Goal: Check status: Check status

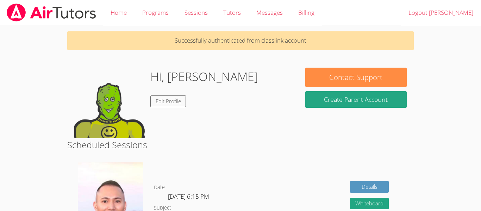
click at [446, 106] on body "Home Programs Sessions Tutors Messages Billing Logout [PERSON_NAME] Successfull…" at bounding box center [240, 105] width 481 height 211
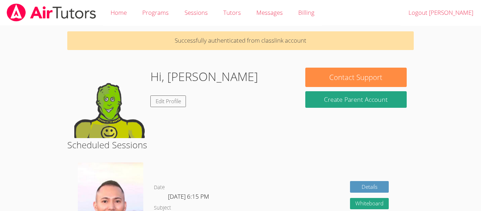
click at [446, 106] on body "Home Programs Sessions Tutors Messages Billing Logout [PERSON_NAME] Successfull…" at bounding box center [240, 105] width 481 height 211
click at [296, 35] on p "Successfully authenticated from classlink account" at bounding box center [240, 40] width 346 height 19
click at [194, 12] on link "Sessions" at bounding box center [195, 13] width 39 height 26
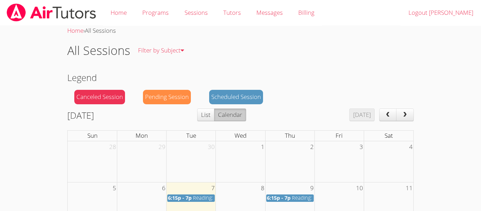
click at [239, 94] on div "Scheduled Session" at bounding box center [236, 97] width 54 height 14
click at [460, 105] on body "Home Programs Sessions Tutors Messages Billing Logout [PERSON_NAME] Home › All …" at bounding box center [240, 105] width 481 height 211
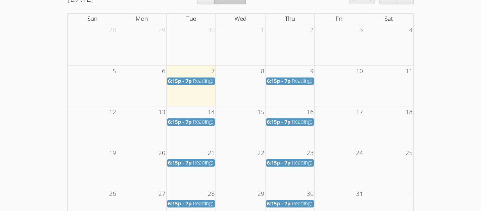
scroll to position [127, 0]
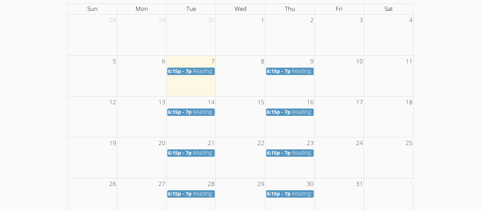
click at [204, 73] on span "Reading: 3rd Grade" at bounding box center [215, 71] width 45 height 7
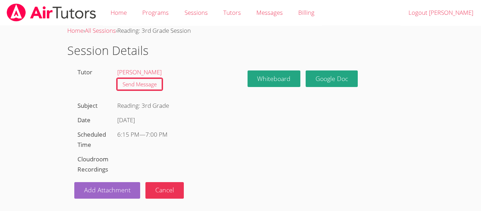
click at [319, 162] on div "Home › All Sessions › Reading: 3rd Grade Session Session Details Tutor [PERSON_…" at bounding box center [240, 112] width 361 height 173
click at [256, 115] on div "Home › All Sessions › Reading: 3rd Grade Session Session Details Tutor [PERSON_…" at bounding box center [240, 112] width 361 height 173
